Goal: Task Accomplishment & Management: Complete application form

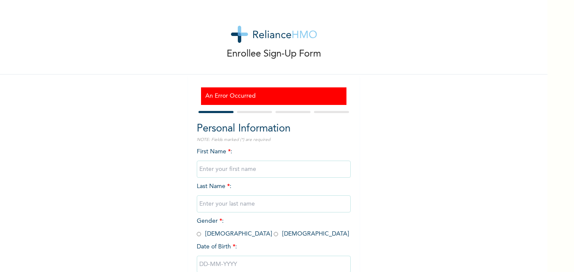
click at [214, 172] on input "text" at bounding box center [274, 168] width 154 height 17
type input "eustace"
type input "agwuibe"
click at [197, 234] on input "radio" at bounding box center [199, 234] width 4 height 8
radio input "true"
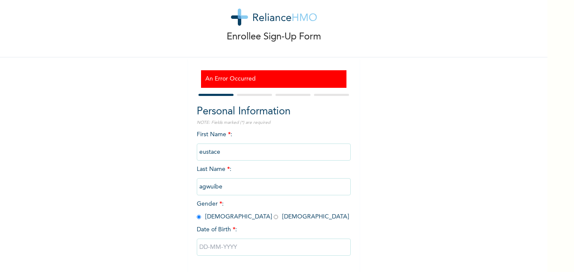
scroll to position [55, 0]
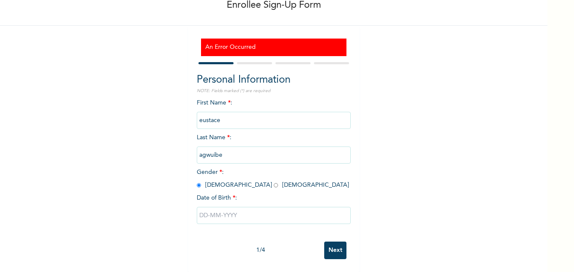
click at [278, 212] on input "text" at bounding box center [274, 215] width 154 height 17
select select "8"
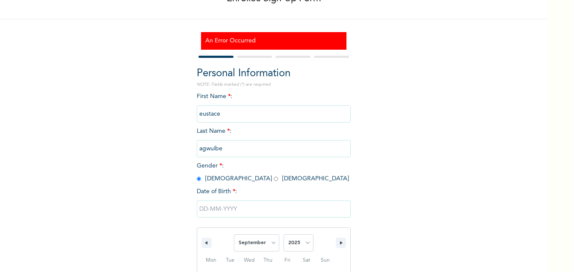
scroll to position [143, 0]
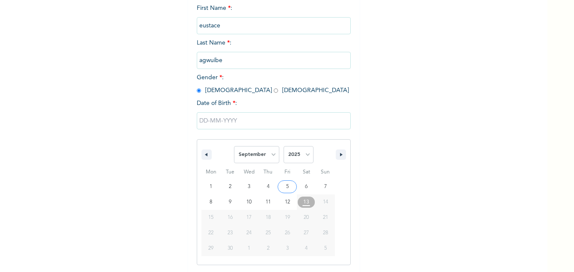
type input "[DATE]"
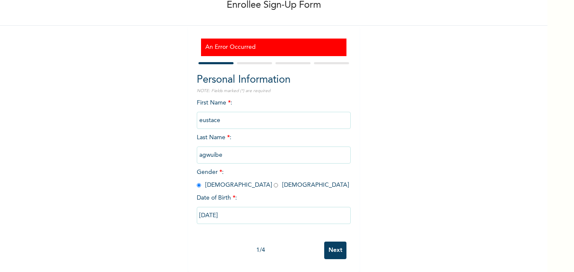
click at [239, 213] on input "[DATE]" at bounding box center [274, 215] width 154 height 17
select select "8"
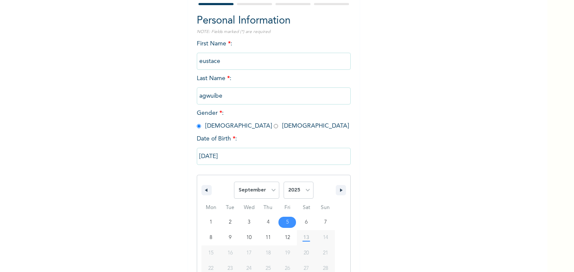
scroll to position [143, 0]
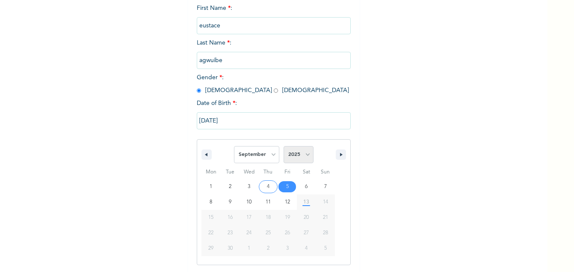
click at [304, 157] on select "2025 2024 2023 2022 2021 2020 2019 2018 2017 2016 2015 2014 2013 2012 2011 2010…" at bounding box center [299, 154] width 30 height 17
select select "1977"
click at [284, 146] on select "2025 2024 2023 2022 2021 2020 2019 2018 2017 2016 2015 2014 2013 2012 2011 2010…" at bounding box center [299, 154] width 30 height 17
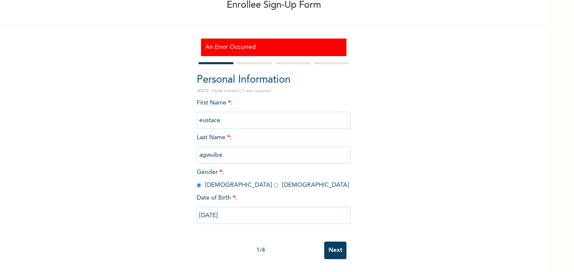
scroll to position [55, 0]
click at [268, 208] on input "[DATE]" at bounding box center [274, 215] width 154 height 17
select select "8"
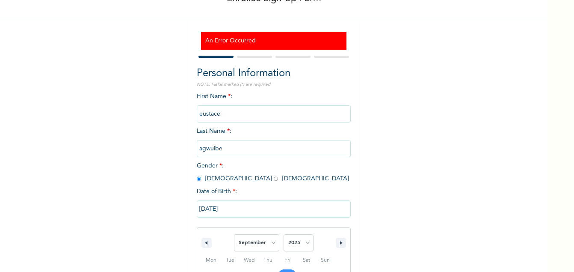
scroll to position [143, 0]
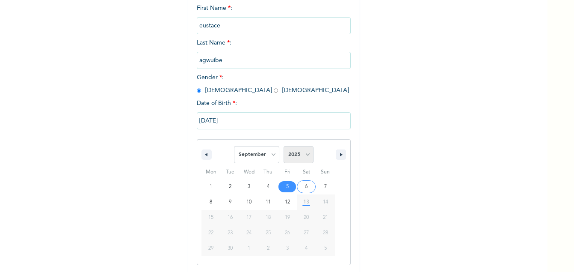
click at [304, 155] on select "2025 2024 2023 2022 2021 2020 2019 2018 2017 2016 2015 2014 2013 2012 2011 2010…" at bounding box center [299, 154] width 30 height 17
select select "1977"
click at [284, 146] on select "2025 2024 2023 2022 2021 2020 2019 2018 2017 2016 2015 2014 2013 2012 2011 2010…" at bounding box center [299, 154] width 30 height 17
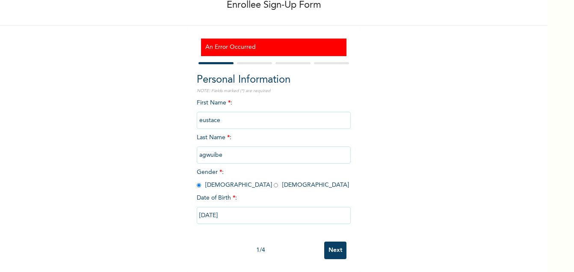
scroll to position [55, 0]
click at [245, 211] on input "[DATE]" at bounding box center [274, 215] width 154 height 17
select select "8"
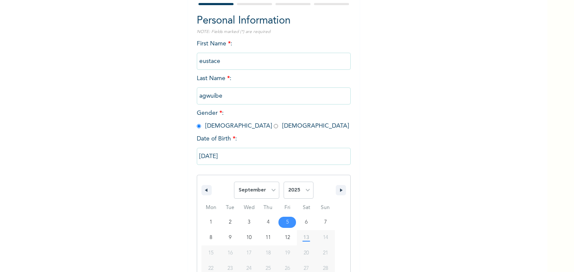
scroll to position [143, 0]
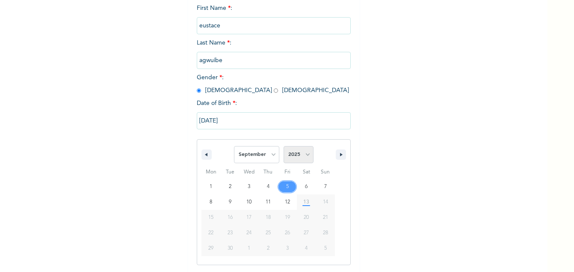
click at [302, 155] on select "2025 2024 2023 2022 2021 2020 2019 2018 2017 2016 2015 2014 2013 2012 2011 2010…" at bounding box center [299, 154] width 30 height 17
select select "1977"
click at [284, 146] on select "2025 2024 2023 2022 2021 2020 2019 2018 2017 2016 2015 2014 2013 2012 2011 2010…" at bounding box center [299, 154] width 30 height 17
click at [250, 120] on input "[DATE]" at bounding box center [274, 120] width 154 height 17
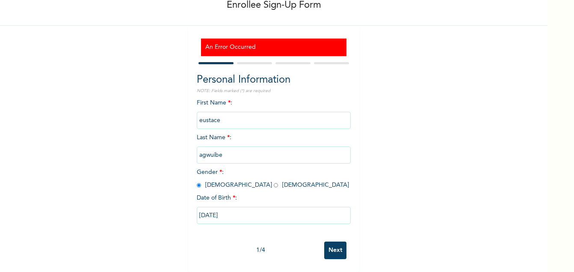
click at [233, 209] on input "[DATE]" at bounding box center [274, 215] width 154 height 17
select select "8"
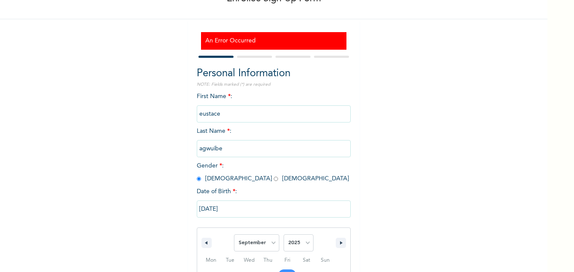
scroll to position [143, 0]
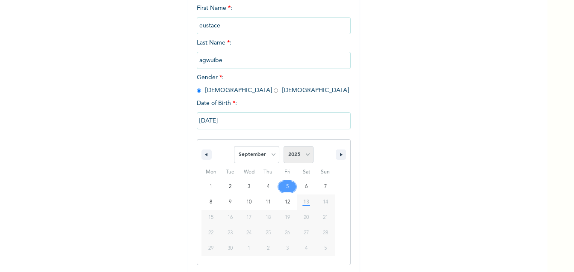
click at [306, 156] on select "2025 2024 2023 2022 2021 2020 2019 2018 2017 2016 2015 2014 2013 2012 2011 2010…" at bounding box center [299, 154] width 30 height 17
select select "1977"
click at [284, 146] on select "2025 2024 2023 2022 2021 2020 2019 2018 2017 2016 2015 2014 2013 2012 2011 2010…" at bounding box center [299, 154] width 30 height 17
click at [340, 155] on icon "button" at bounding box center [342, 154] width 4 height 3
click at [203, 156] on icon "button" at bounding box center [205, 154] width 4 height 3
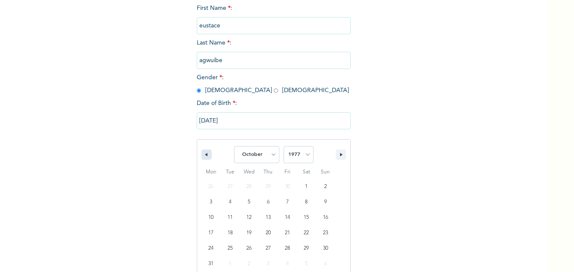
select select "8"
type input "[DATE]"
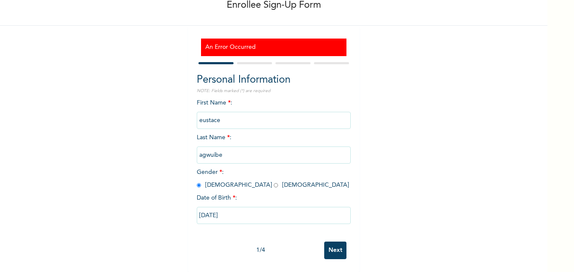
click at [330, 244] on input "Next" at bounding box center [335, 250] width 22 height 18
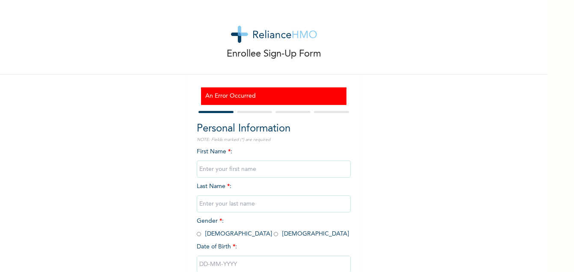
click at [217, 163] on input "text" at bounding box center [274, 168] width 154 height 17
type input "eustace"
type input "agwuibe"
click at [197, 234] on input "radio" at bounding box center [199, 234] width 4 height 8
radio input "true"
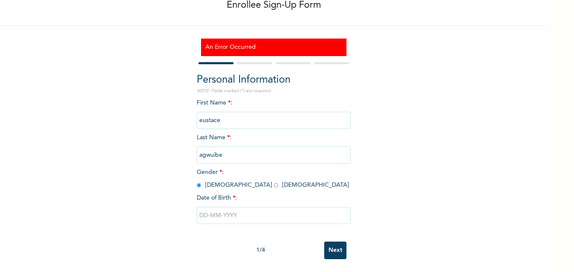
scroll to position [55, 0]
click at [242, 214] on input "text" at bounding box center [274, 215] width 154 height 17
select select "8"
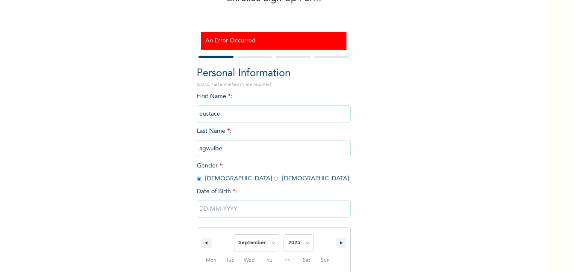
scroll to position [143, 0]
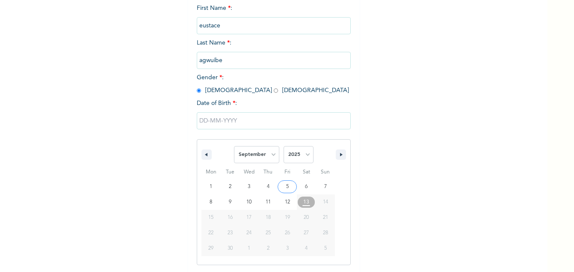
type input "[DATE]"
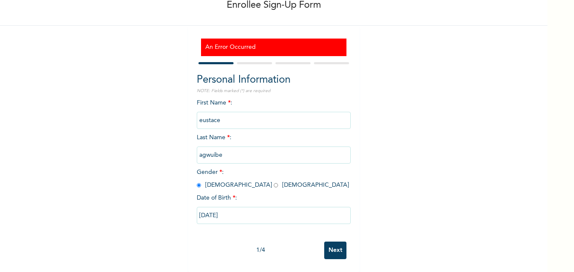
scroll to position [55, 0]
click at [252, 210] on input "[DATE]" at bounding box center [274, 215] width 154 height 17
select select "8"
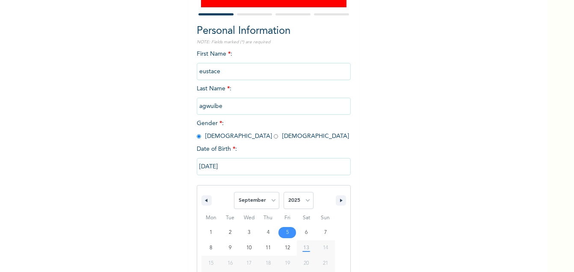
scroll to position [143, 0]
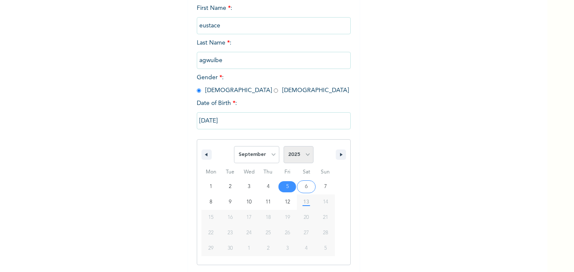
click at [303, 157] on select "2025 2024 2023 2022 2021 2020 2019 2018 2017 2016 2015 2014 2013 2012 2011 2010…" at bounding box center [299, 154] width 30 height 17
select select "1977"
click at [284, 146] on select "2025 2024 2023 2022 2021 2020 2019 2018 2017 2016 2015 2014 2013 2012 2011 2010…" at bounding box center [299, 154] width 30 height 17
click at [291, 155] on select "2025 2024 2023 2022 2021 2020 2019 2018 2017 2016 2015 2014 2013 2012 2011 2010…" at bounding box center [299, 154] width 30 height 17
click at [261, 155] on select "January February March April May June July August September October November De…" at bounding box center [256, 154] width 45 height 17
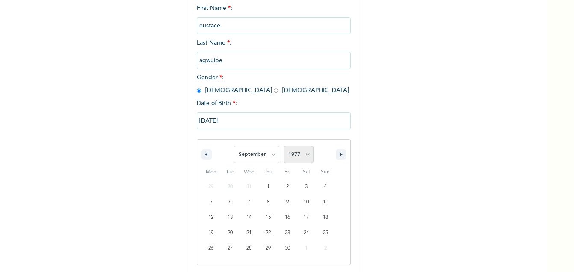
click at [298, 156] on select "2025 2024 2023 2022 2021 2020 2019 2018 2017 2016 2015 2014 2013 2012 2011 2010…" at bounding box center [299, 154] width 30 height 17
click at [239, 125] on input "[DATE]" at bounding box center [274, 120] width 154 height 17
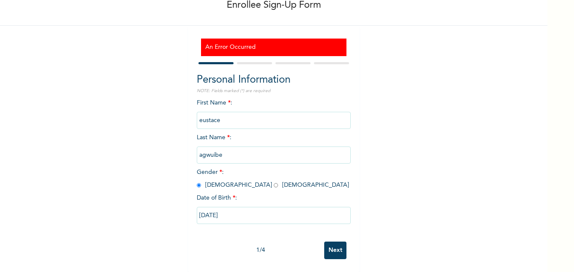
click at [243, 207] on input "[DATE]" at bounding box center [274, 215] width 154 height 17
select select "8"
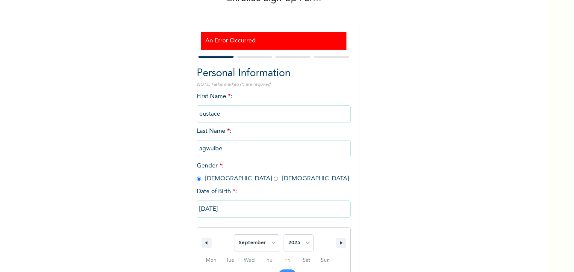
scroll to position [143, 0]
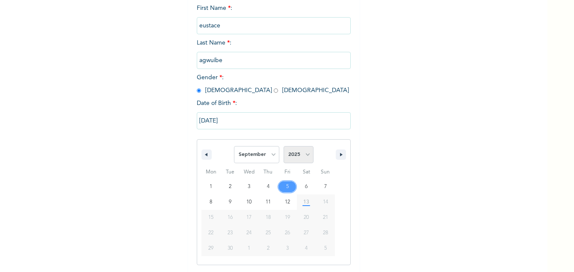
click at [303, 154] on select "2025 2024 2023 2022 2021 2020 2019 2018 2017 2016 2015 2014 2013 2012 2011 2010…" at bounding box center [299, 154] width 30 height 17
select select "1977"
click at [284, 146] on select "2025 2024 2023 2022 2021 2020 2019 2018 2017 2016 2015 2014 2013 2012 2011 2010…" at bounding box center [299, 154] width 30 height 17
click at [341, 156] on icon "button" at bounding box center [342, 154] width 4 height 3
click at [203, 155] on icon "button" at bounding box center [205, 154] width 4 height 3
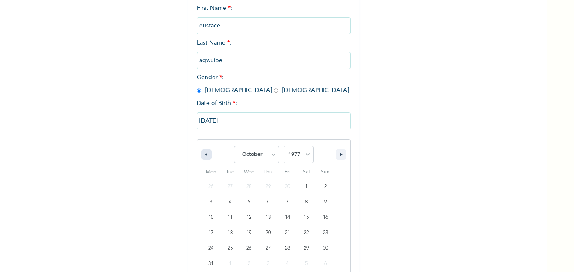
select select "8"
click at [288, 156] on select "2025 2024 2023 2022 2021 2020 2019 2018 2017 2016 2015 2014 2013 2012 2011 2010…" at bounding box center [299, 154] width 30 height 17
click at [284, 146] on select "2025 2024 2023 2022 2021 2020 2019 2018 2017 2016 2015 2014 2013 2012 2011 2010…" at bounding box center [299, 154] width 30 height 17
click at [228, 121] on input "[DATE]" at bounding box center [274, 120] width 154 height 17
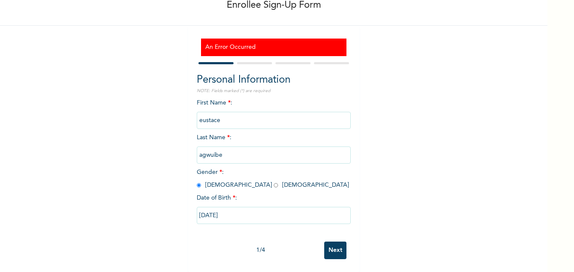
click at [233, 207] on input "[DATE]" at bounding box center [274, 215] width 154 height 17
select select "8"
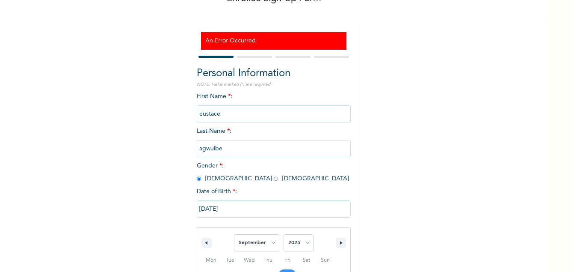
scroll to position [143, 0]
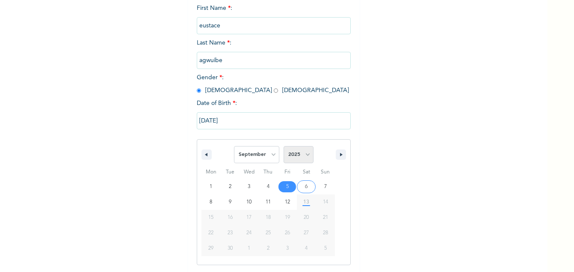
click at [305, 157] on select "2025 2024 2023 2022 2021 2020 2019 2018 2017 2016 2015 2014 2013 2012 2011 2010…" at bounding box center [299, 154] width 30 height 17
select select "1977"
click at [284, 146] on select "2025 2024 2023 2022 2021 2020 2019 2018 2017 2016 2015 2014 2013 2012 2011 2010…" at bounding box center [299, 154] width 30 height 17
type input "[DATE]"
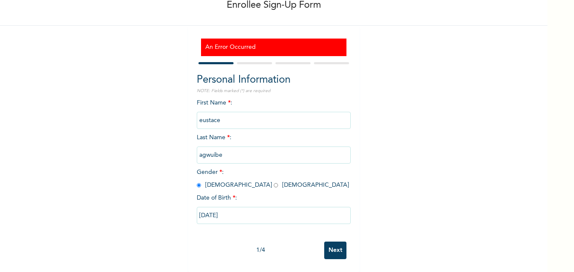
scroll to position [55, 0]
click at [335, 244] on input "Next" at bounding box center [335, 250] width 22 height 18
